Goal: Transaction & Acquisition: Purchase product/service

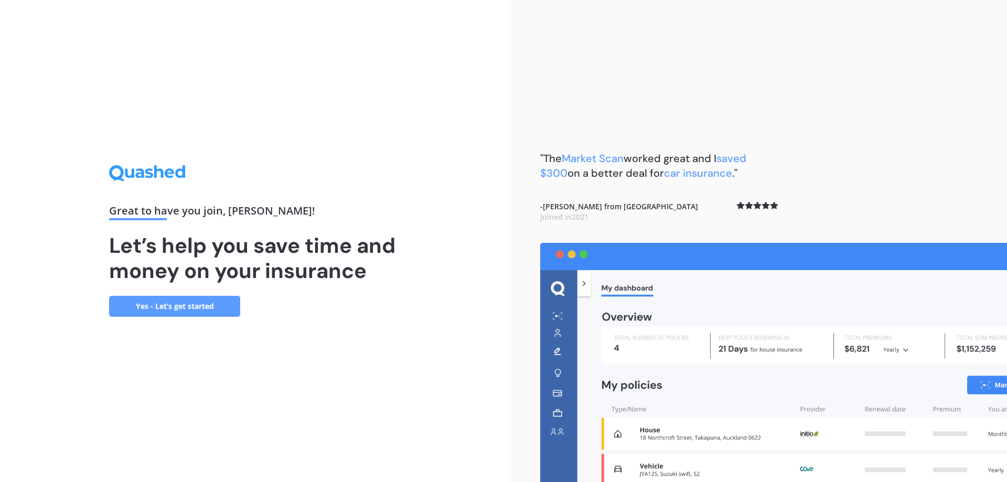
click at [145, 304] on link "Yes - Let’s get started" at bounding box center [174, 306] width 131 height 21
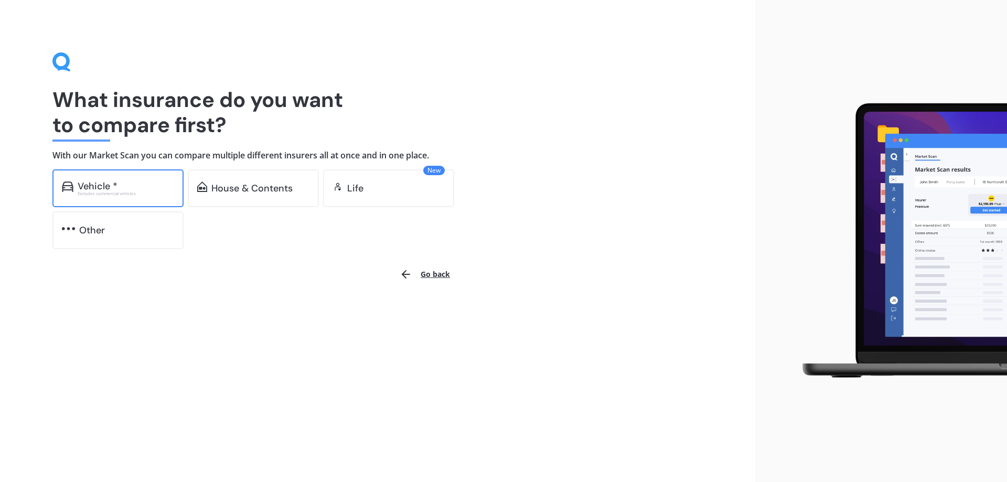
click at [162, 196] on div "Vehicle * Excludes commercial vehicles" at bounding box center [117, 188] width 131 height 38
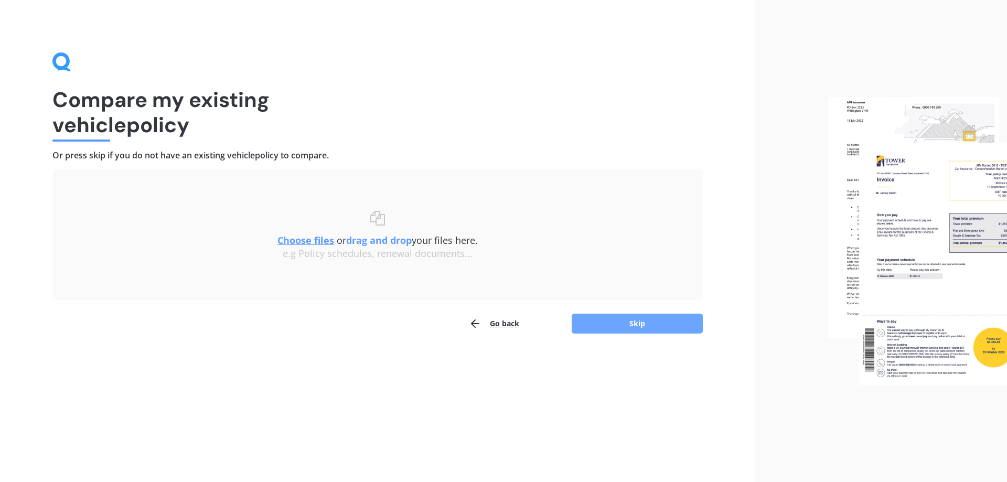
click at [600, 325] on button "Skip" at bounding box center [637, 324] width 131 height 20
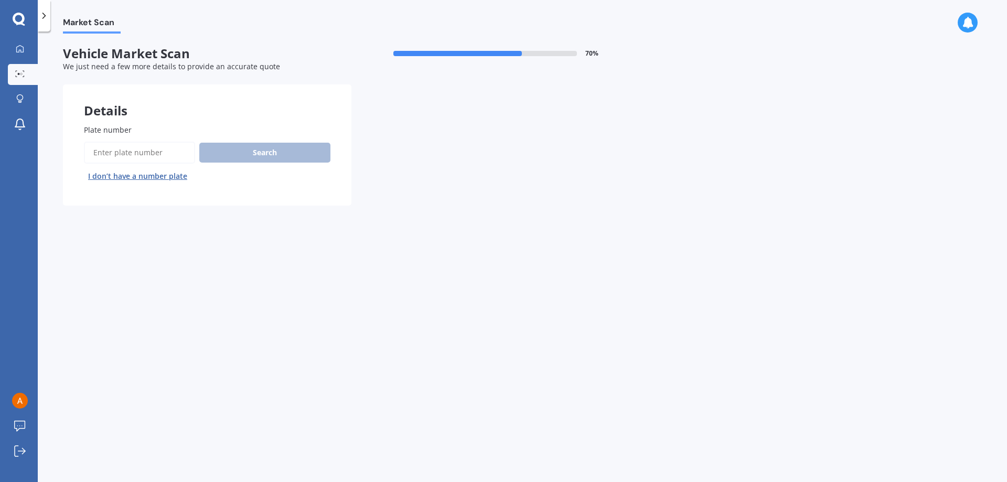
click at [137, 142] on input "Plate number" at bounding box center [139, 153] width 111 height 22
type input "mtz896"
click at [291, 152] on button "Search" at bounding box center [264, 153] width 131 height 20
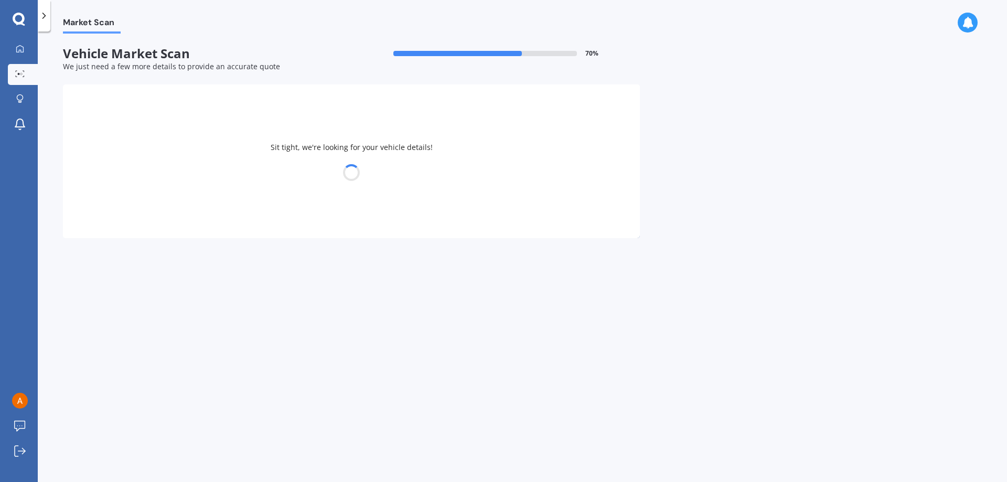
select select "TOYOTA"
select select "HIGHLANDER"
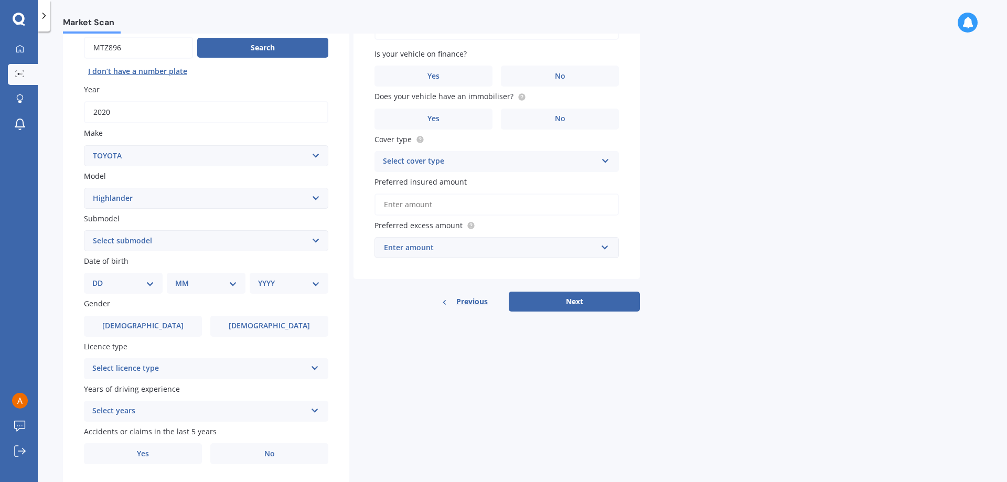
scroll to position [135, 0]
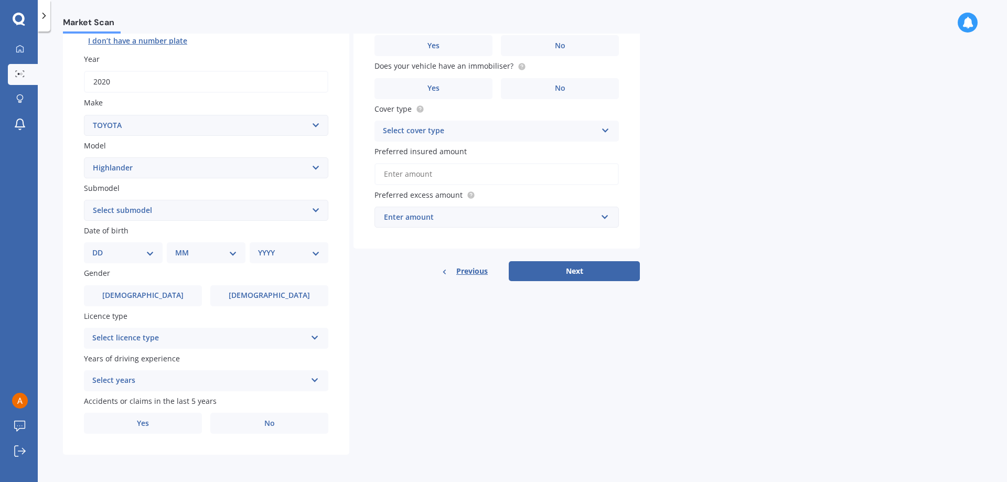
click at [119, 249] on select "DD 01 02 03 04 05 06 07 08 09 10 11 12 13 14 15 16 17 18 19 20 21 22 23 24 25 2…" at bounding box center [123, 253] width 62 height 12
select select "22"
click at [101, 247] on select "DD 01 02 03 04 05 06 07 08 09 10 11 12 13 14 15 16 17 18 19 20 21 22 23 24 25 2…" at bounding box center [123, 253] width 62 height 12
click at [202, 248] on select "MM 01 02 03 04 05 06 07 08 09 10 11 12" at bounding box center [208, 253] width 58 height 12
select select "07"
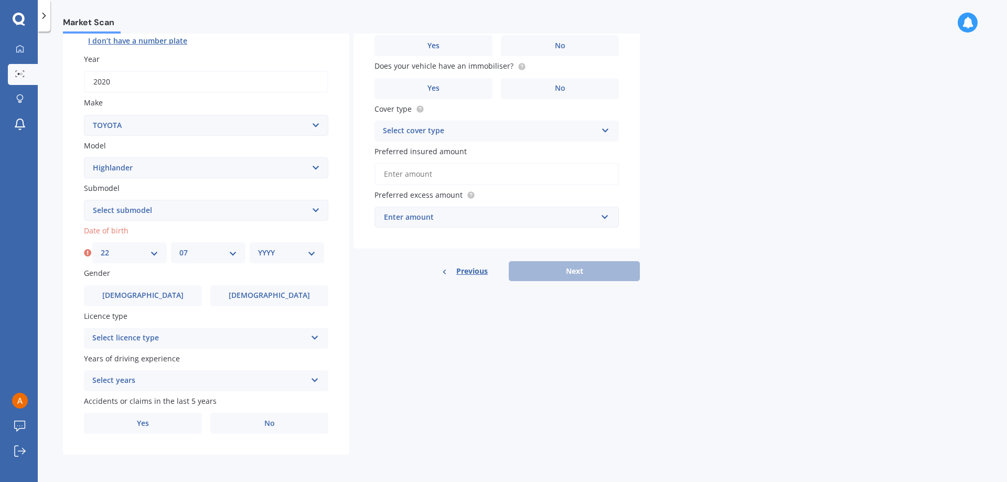
click at [179, 247] on select "MM 01 02 03 04 05 06 07 08 09 10 11 12" at bounding box center [208, 253] width 58 height 12
click at [262, 252] on select "YYYY 2025 2024 2023 2022 2021 2020 2019 2018 2017 2016 2015 2014 2013 2012 2011…" at bounding box center [287, 253] width 58 height 12
click at [258, 247] on select "YYYY 2025 2024 2023 2022 2021 2020 2019 2018 2017 2016 2015 2014 2013 2012 2011…" at bounding box center [287, 253] width 58 height 12
select select "1993"
click at [268, 284] on div "Gender Male Female" at bounding box center [206, 286] width 244 height 38
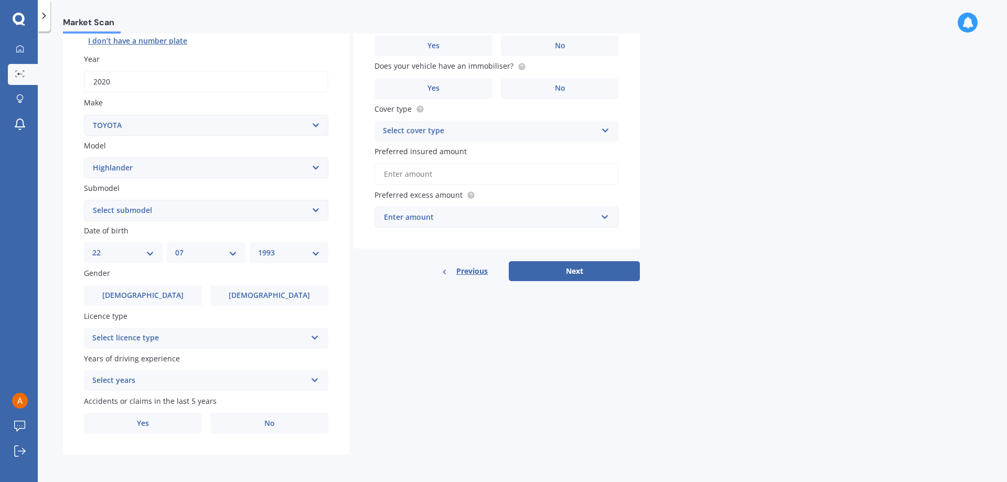
click at [187, 338] on div "Select licence type" at bounding box center [199, 338] width 214 height 13
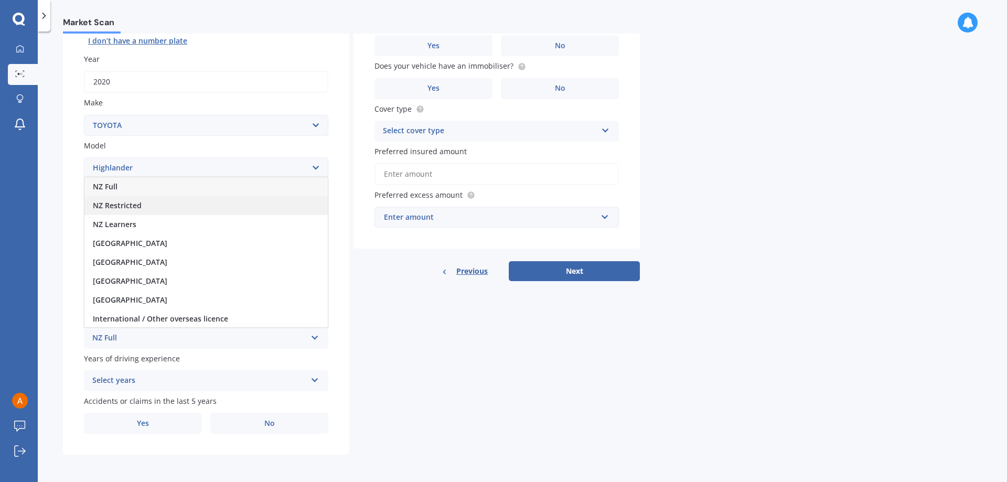
click at [155, 210] on div "NZ Restricted" at bounding box center [205, 205] width 243 height 19
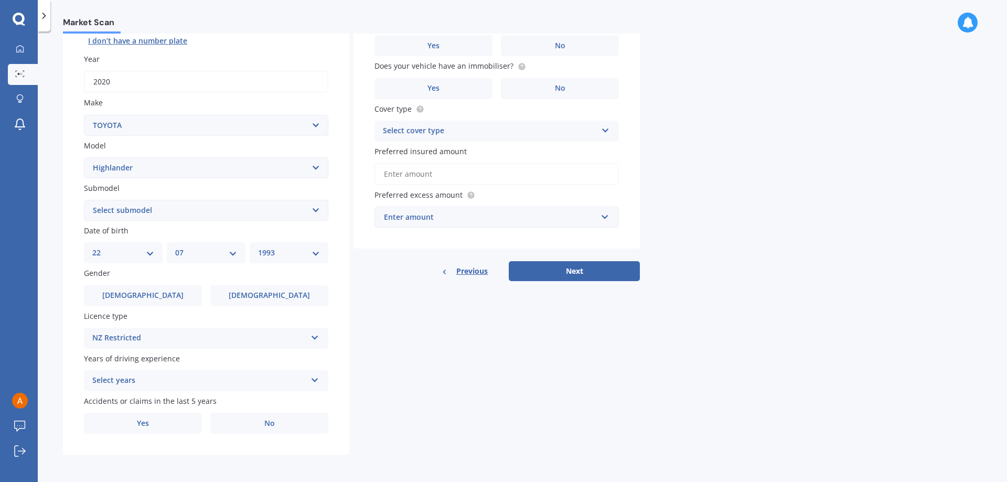
click at [178, 336] on div "NZ Restricted" at bounding box center [199, 338] width 214 height 13
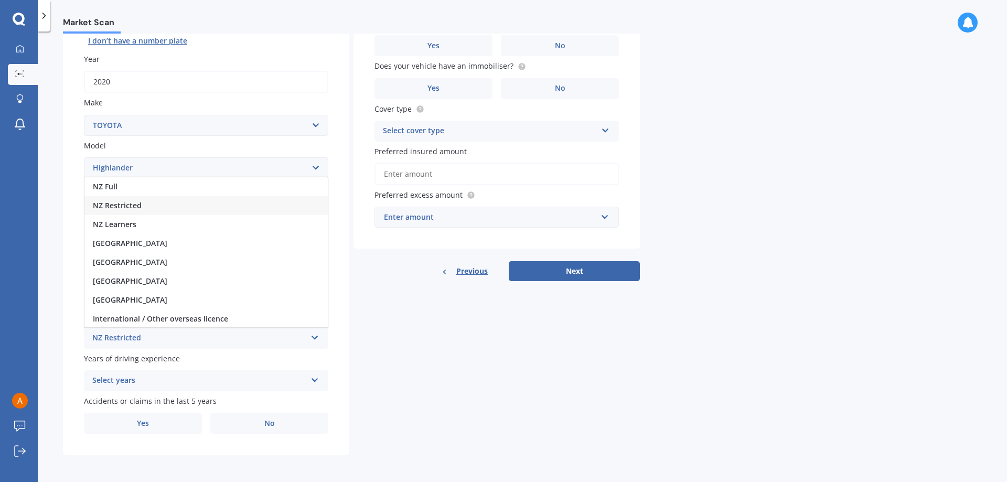
click at [136, 197] on div "NZ Restricted" at bounding box center [205, 205] width 243 height 19
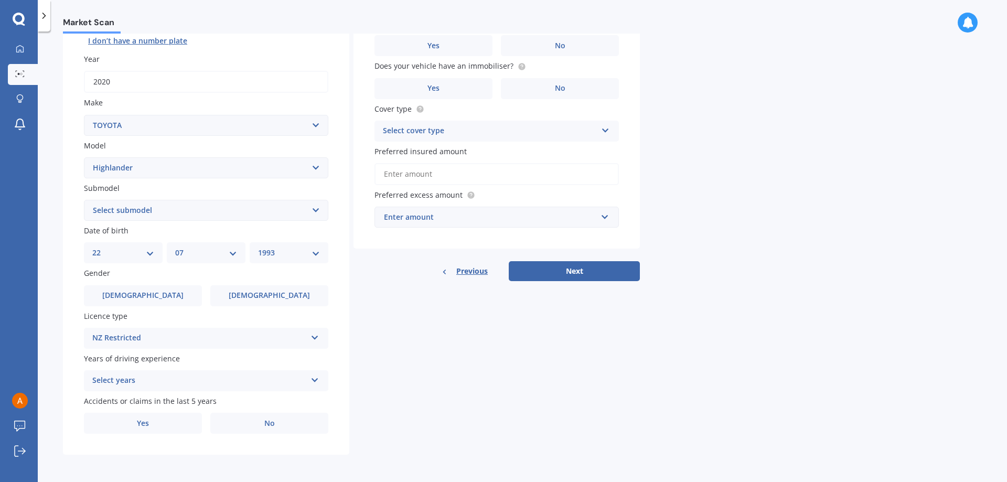
click at [189, 335] on div "NZ Restricted" at bounding box center [199, 338] width 214 height 13
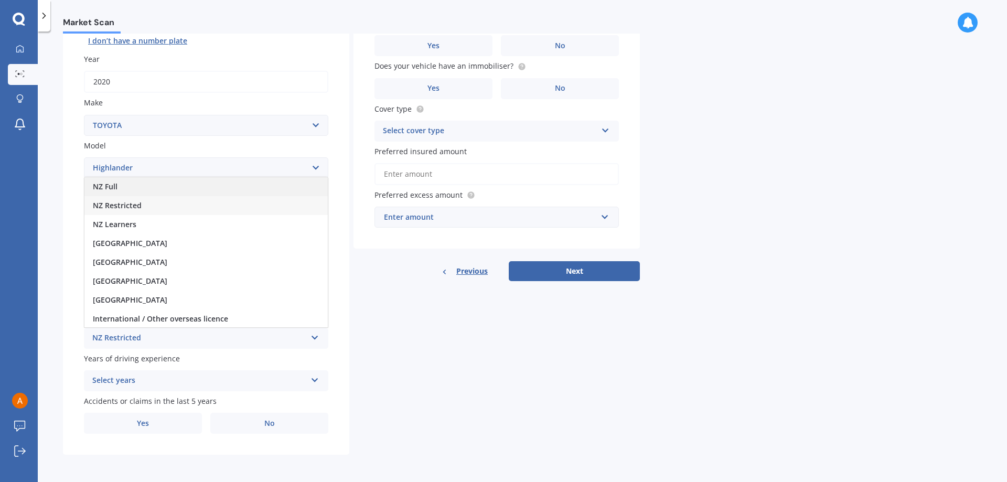
click at [127, 189] on div "NZ Full" at bounding box center [205, 186] width 243 height 19
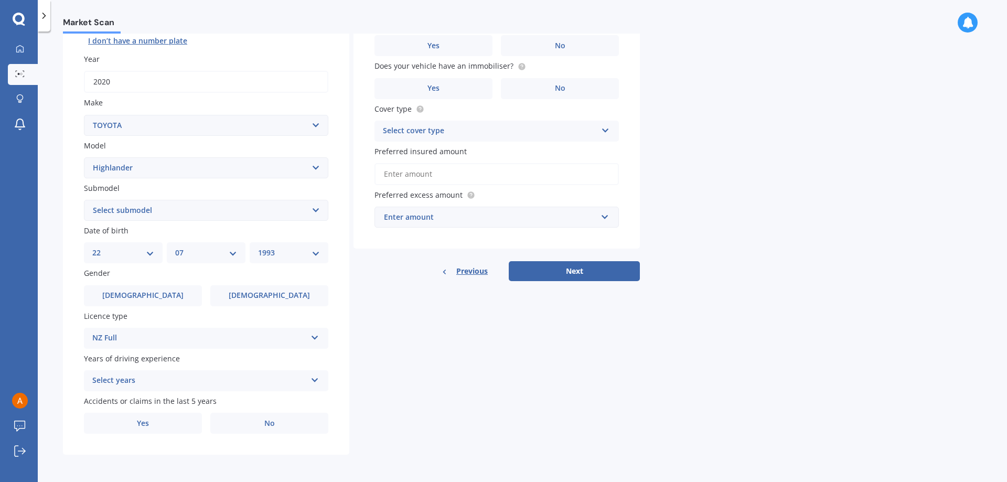
click at [126, 385] on div "Select years" at bounding box center [199, 380] width 214 height 13
click at [135, 279] on span "5 or more years" at bounding box center [121, 284] width 57 height 10
click at [272, 410] on div "Accidents or claims in the last 5 years Yes No" at bounding box center [206, 414] width 244 height 38
click at [269, 419] on span "No" at bounding box center [269, 423] width 10 height 9
click at [0, 0] on input "No" at bounding box center [0, 0] width 0 height 0
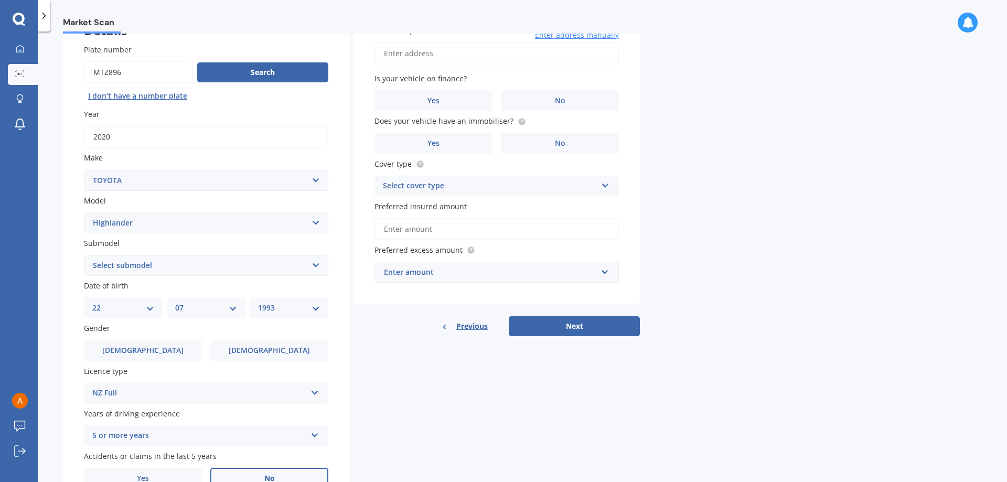
scroll to position [0, 0]
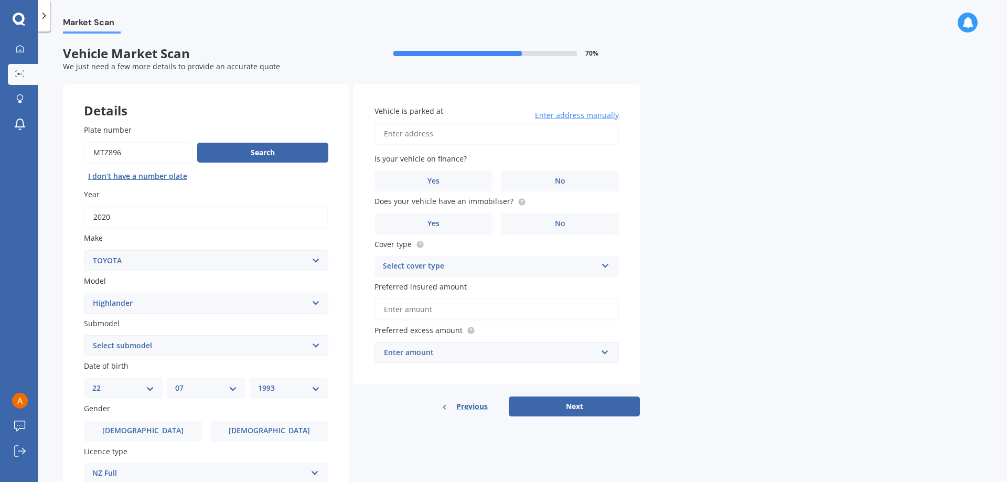
click at [454, 138] on input "Vehicle is parked at" at bounding box center [496, 134] width 244 height 22
type input "11 Bethpage Rise, Te Kamo, Whangārei 0112"
click at [459, 176] on label "Yes" at bounding box center [433, 180] width 118 height 21
click at [0, 0] on input "Yes" at bounding box center [0, 0] width 0 height 0
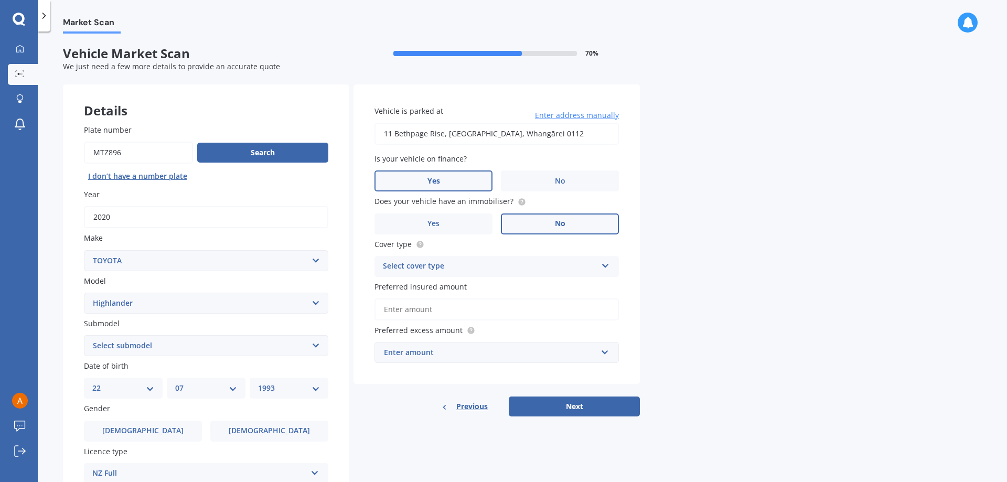
click at [596, 223] on label "No" at bounding box center [560, 223] width 118 height 21
click at [0, 0] on input "No" at bounding box center [0, 0] width 0 height 0
click at [440, 264] on div "Select cover type" at bounding box center [490, 266] width 214 height 13
click at [426, 288] on span "Comprehensive" at bounding box center [411, 287] width 56 height 10
click at [436, 306] on input "Preferred insured amount" at bounding box center [496, 309] width 244 height 22
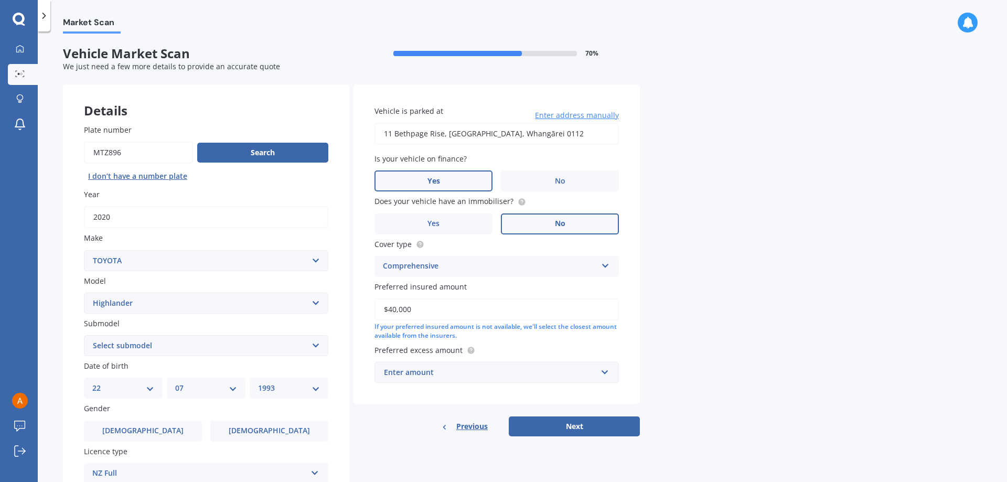
type input "$40,000"
click at [463, 370] on div "Enter amount" at bounding box center [490, 373] width 213 height 12
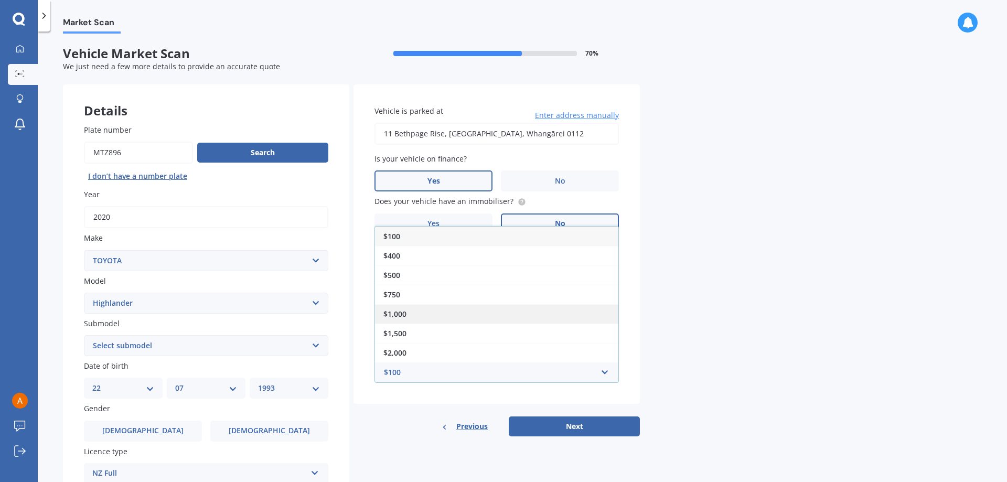
click at [449, 305] on div "$1,000" at bounding box center [496, 313] width 243 height 19
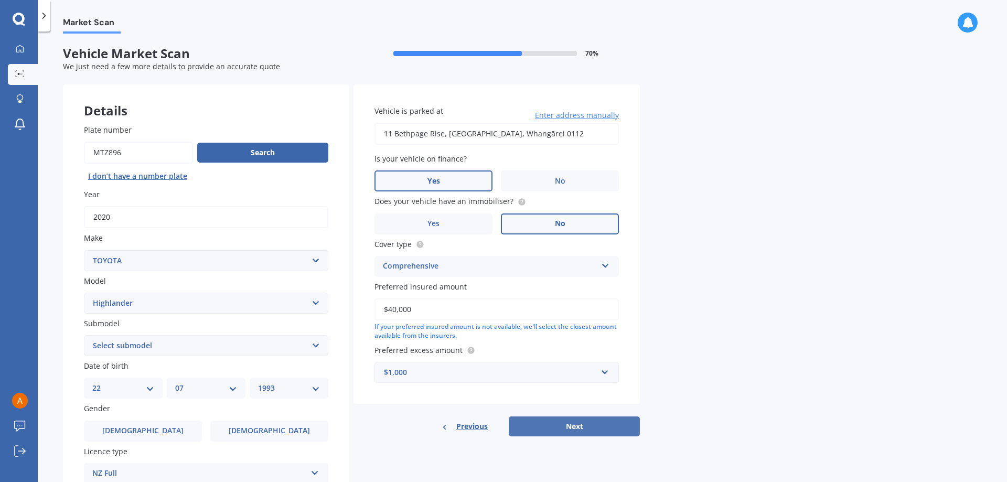
click at [558, 423] on button "Next" at bounding box center [574, 426] width 131 height 20
click at [120, 337] on select "Select submodel (All other) Hybrid Petrol V6 2WD Petrol V6 4WD" at bounding box center [206, 345] width 244 height 21
select select "PETROL V6 4WD"
click at [84, 335] on select "Select submodel (All other) Hybrid Petrol V6 2WD Petrol V6 4WD" at bounding box center [206, 345] width 244 height 21
click at [577, 422] on div "Previous Next" at bounding box center [496, 426] width 286 height 20
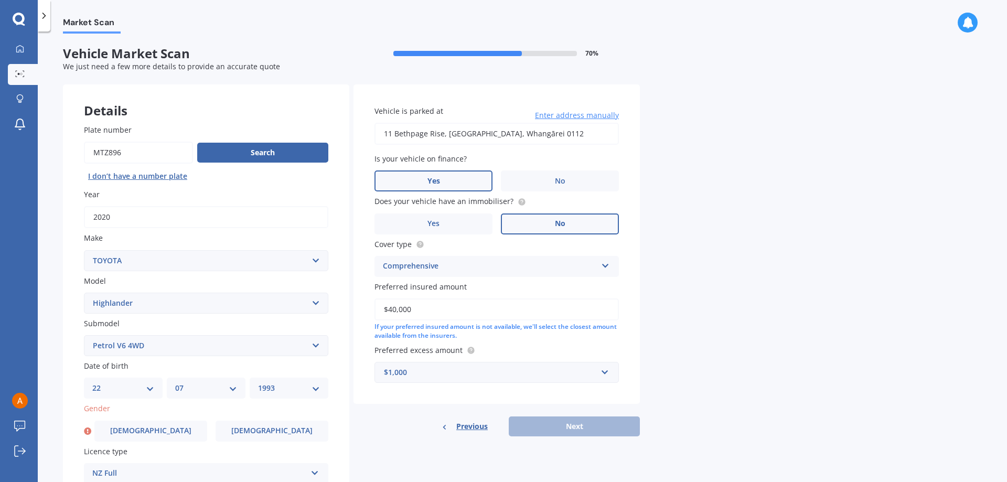
click at [542, 446] on div "Details Plate number Search I don’t have a number plate Year 2020 Make Select m…" at bounding box center [351, 337] width 577 height 506
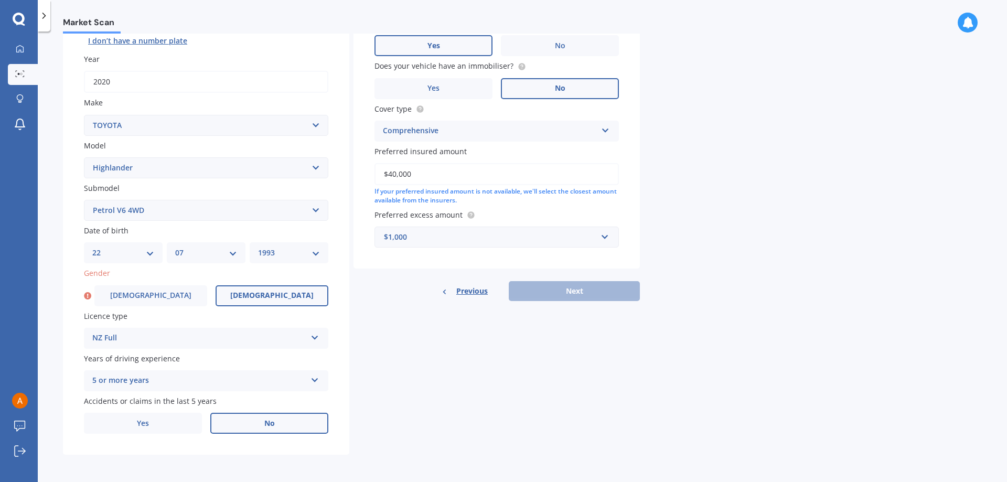
click at [225, 292] on label "Female" at bounding box center [272, 295] width 113 height 21
click at [0, 0] on input "Female" at bounding box center [0, 0] width 0 height 0
click at [574, 297] on button "Next" at bounding box center [574, 291] width 131 height 20
select select "22"
select select "07"
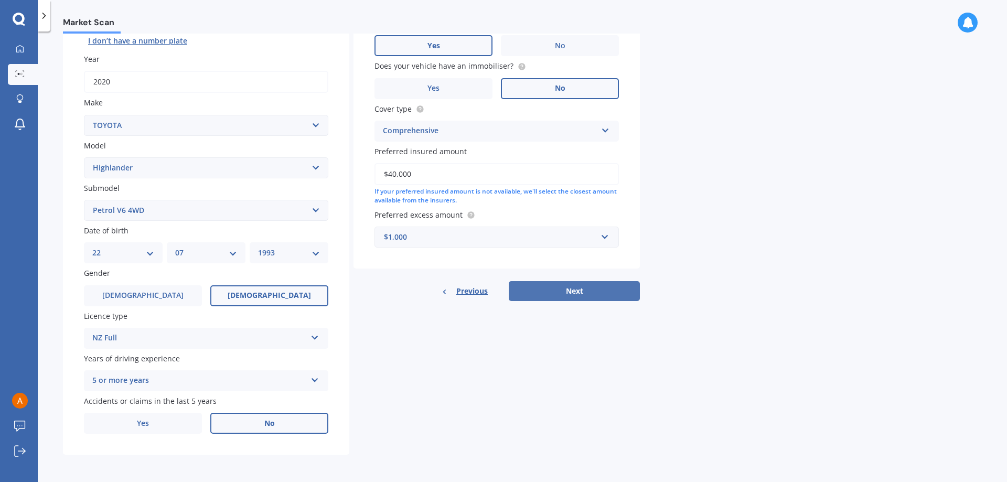
select select "1993"
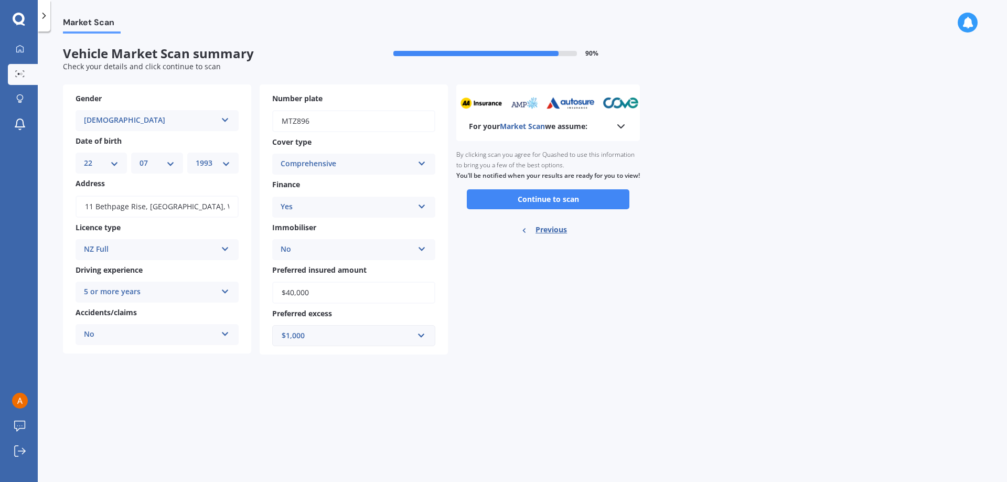
scroll to position [0, 0]
click at [559, 209] on button "Continue to scan" at bounding box center [548, 199] width 163 height 20
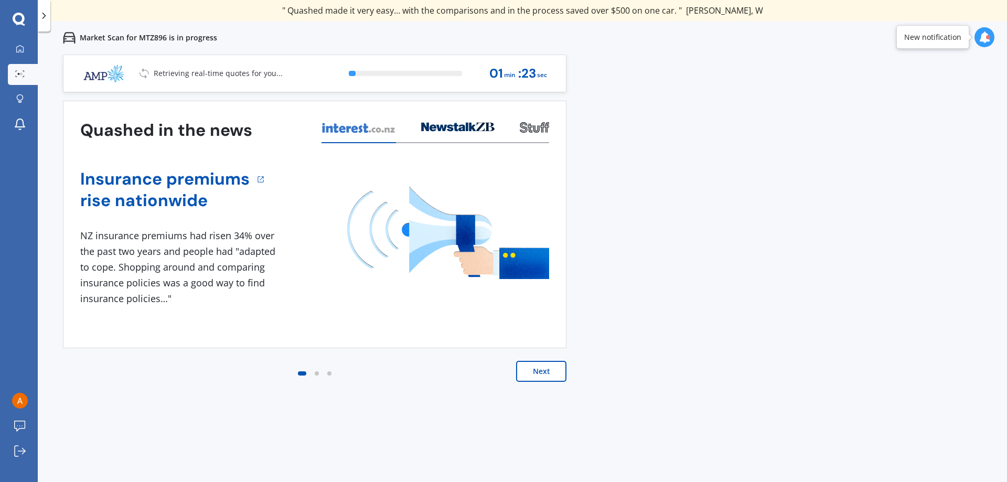
click at [545, 378] on button "Next" at bounding box center [541, 371] width 50 height 21
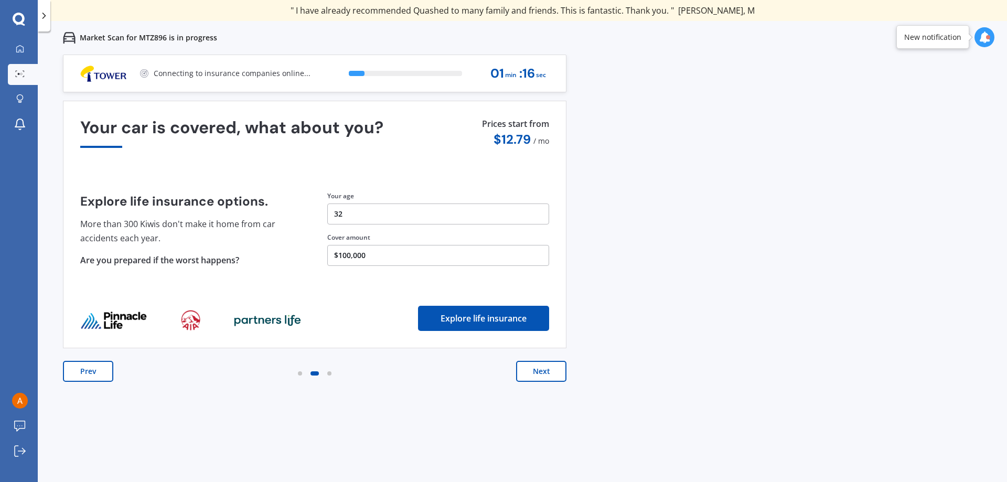
click at [544, 376] on button "Next" at bounding box center [541, 371] width 50 height 21
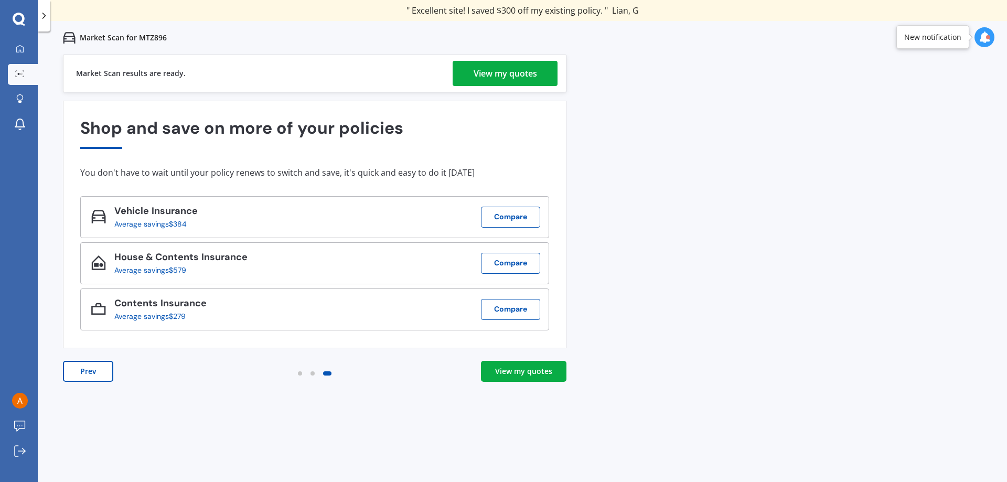
click at [544, 380] on link "View my quotes" at bounding box center [523, 371] width 85 height 21
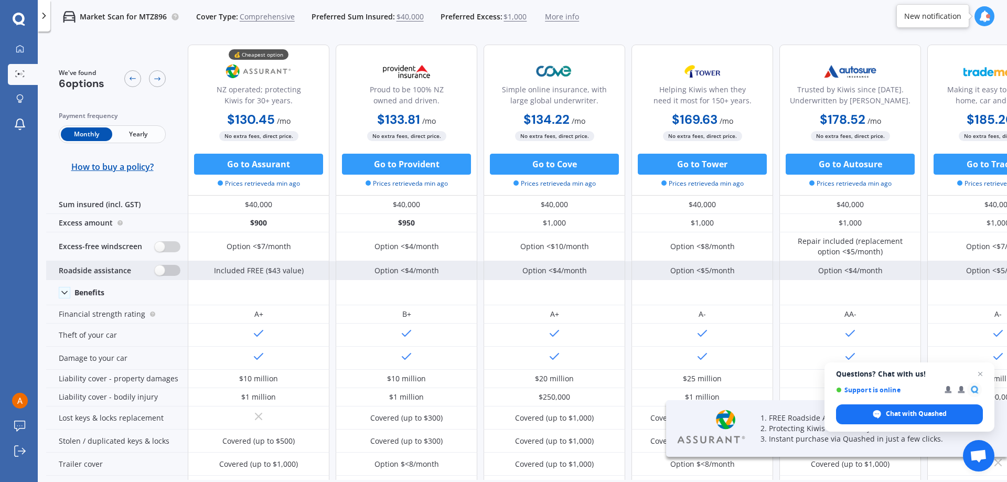
click at [163, 244] on label at bounding box center [168, 246] width 26 height 11
radio input "true"
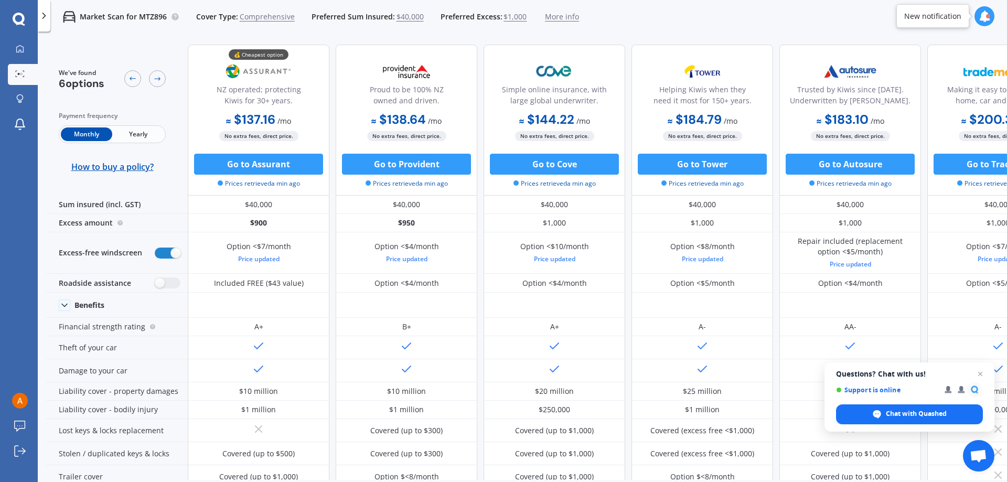
click at [554, 16] on span "More info" at bounding box center [562, 17] width 34 height 10
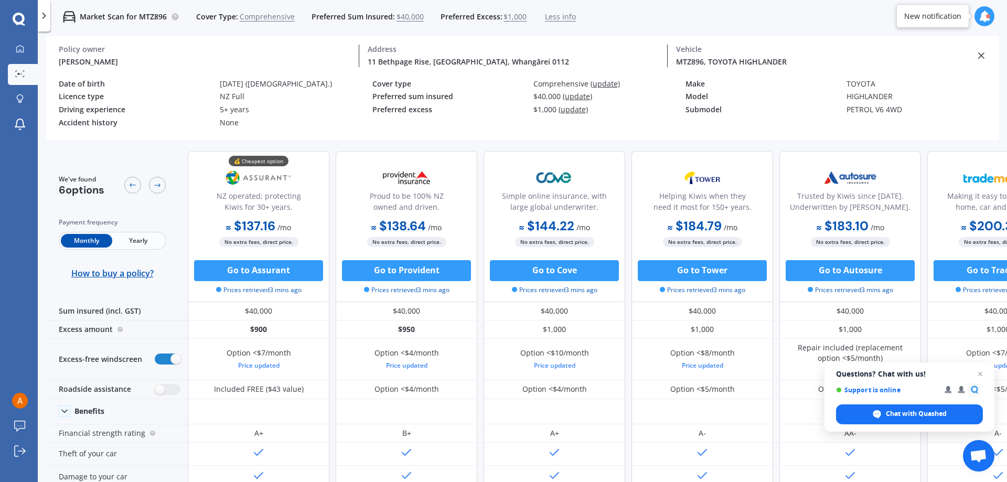
click at [556, 16] on span "Less info" at bounding box center [560, 17] width 31 height 10
